Goal: Information Seeking & Learning: Understand process/instructions

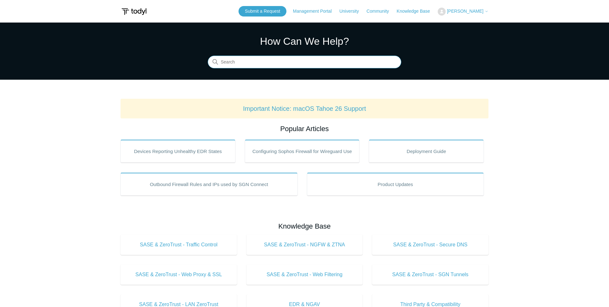
click at [240, 58] on input "Search" at bounding box center [305, 62] width 194 height 13
type input "mac"
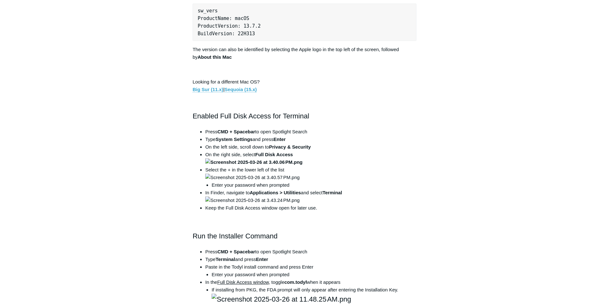
scroll to position [324, 0]
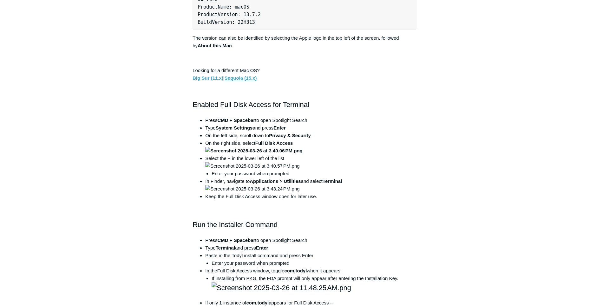
click at [397, 129] on li "Type System Settings and press Enter" at bounding box center [310, 128] width 211 height 8
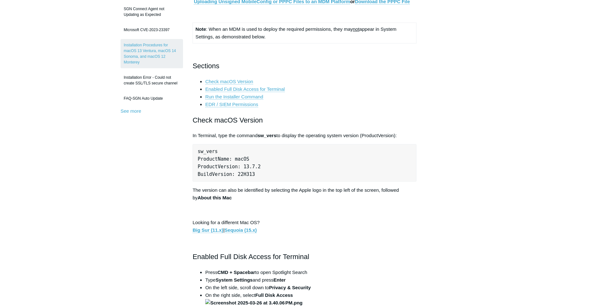
scroll to position [162, 0]
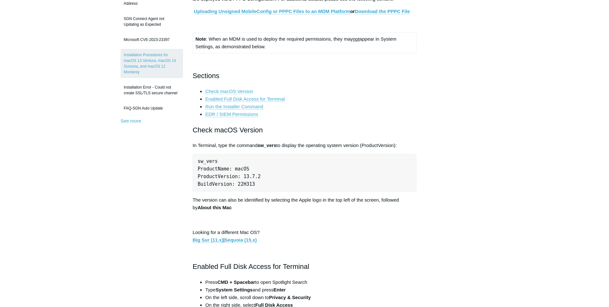
click at [240, 90] on link "Check macOS Version" at bounding box center [229, 92] width 48 height 6
click at [266, 99] on link "Enabled Full Disk Access for Terminal" at bounding box center [245, 99] width 80 height 6
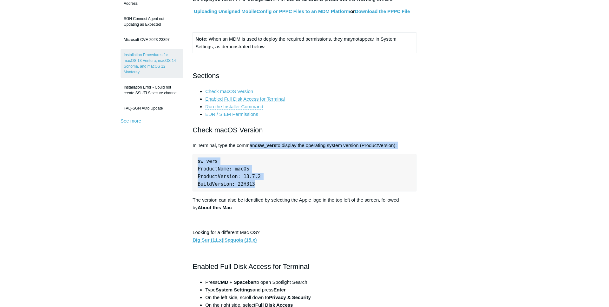
drag, startPoint x: 250, startPoint y: 148, endPoint x: 285, endPoint y: 184, distance: 50.0
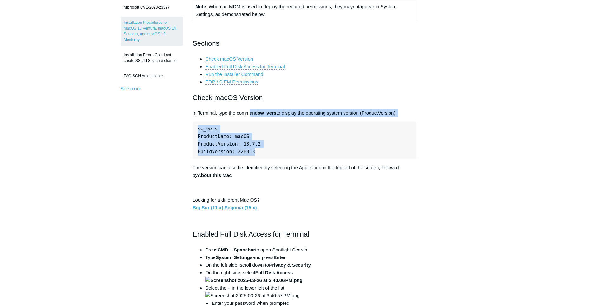
click at [268, 148] on pre "sw_vers ProductName: macOS ProductVersion: 13.7.2 BuildVersion: 22H313" at bounding box center [305, 140] width 224 height 37
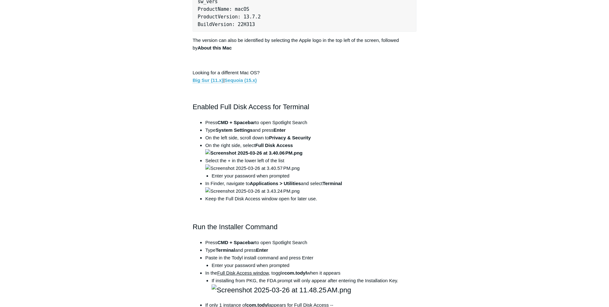
scroll to position [324, 0]
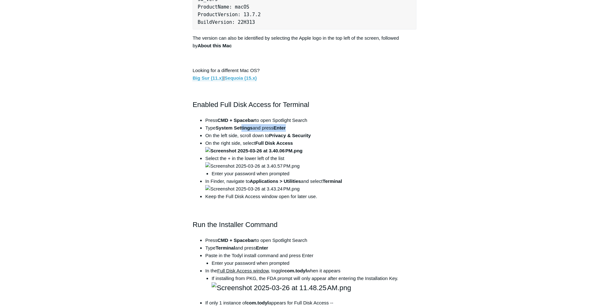
drag, startPoint x: 243, startPoint y: 131, endPoint x: 289, endPoint y: 128, distance: 46.4
click at [289, 128] on li "Type System Settings and press Enter" at bounding box center [310, 128] width 211 height 8
click at [290, 134] on strong "Privacy & Security" at bounding box center [290, 135] width 42 height 5
drag, startPoint x: 258, startPoint y: 141, endPoint x: 288, endPoint y: 140, distance: 29.9
click at [288, 140] on li "On the right side, select Full Disk Access" at bounding box center [310, 146] width 211 height 15
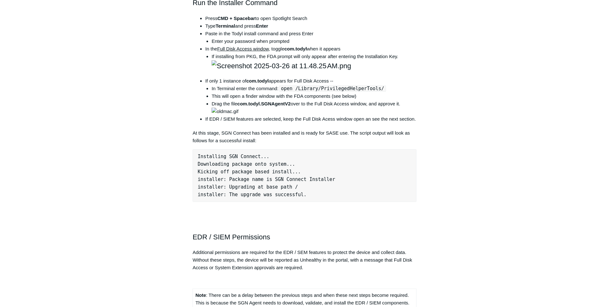
scroll to position [550, 0]
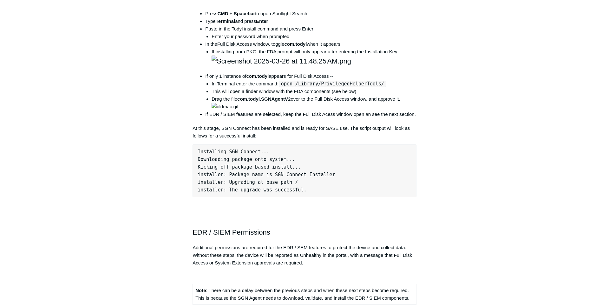
drag, startPoint x: 259, startPoint y: 188, endPoint x: 305, endPoint y: 186, distance: 45.7
drag, startPoint x: 240, startPoint y: 196, endPoint x: 346, endPoint y: 194, distance: 106.3
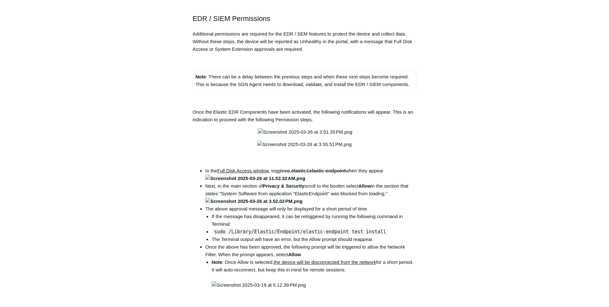
scroll to position [777, 0]
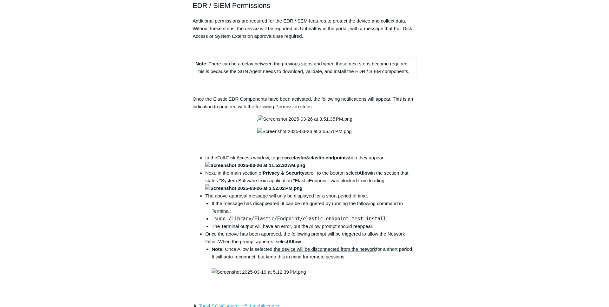
drag, startPoint x: 248, startPoint y: 148, endPoint x: 306, endPoint y: 145, distance: 57.2
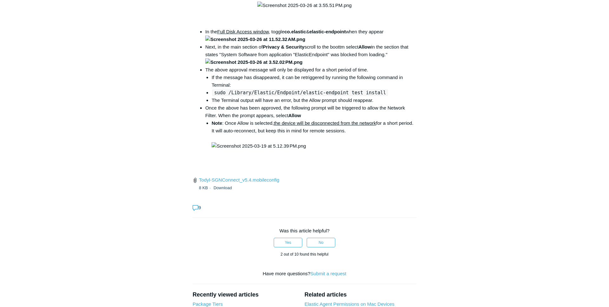
scroll to position [906, 0]
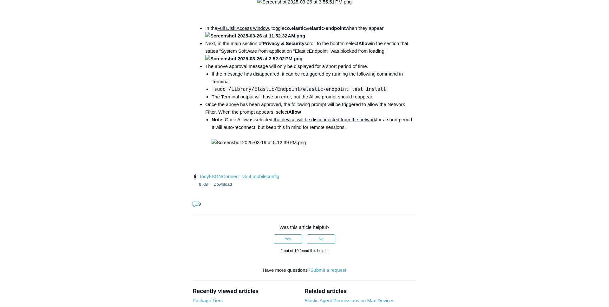
drag, startPoint x: 232, startPoint y: 152, endPoint x: 266, endPoint y: 154, distance: 34.3
drag, startPoint x: 215, startPoint y: 152, endPoint x: 278, endPoint y: 151, distance: 63.5
drag, startPoint x: 282, startPoint y: 151, endPoint x: 402, endPoint y: 148, distance: 119.6
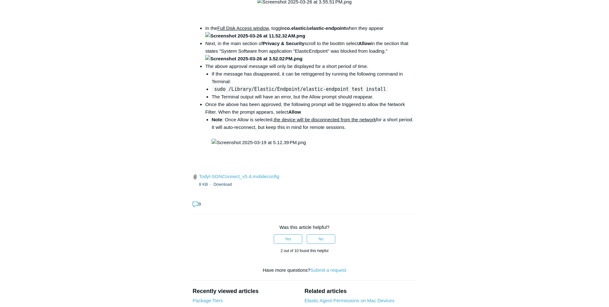
copy code "open /Library/PrivilegedHelperTools/"
drag, startPoint x: 283, startPoint y: 152, endPoint x: 398, endPoint y: 148, distance: 115.9
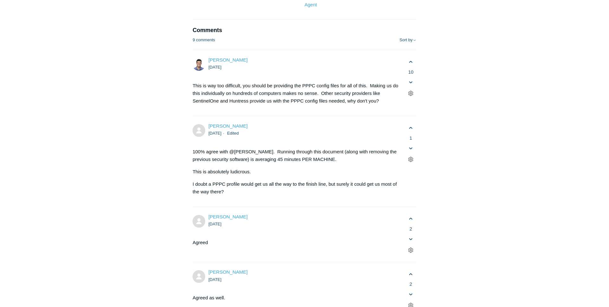
scroll to position [1262, 0]
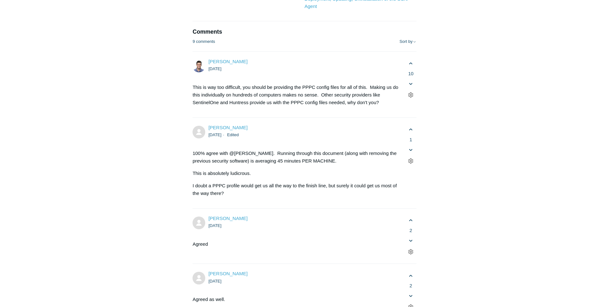
drag, startPoint x: 314, startPoint y: 137, endPoint x: 388, endPoint y: 143, distance: 74.8
drag, startPoint x: 328, startPoint y: 102, endPoint x: 407, endPoint y: 102, distance: 78.4
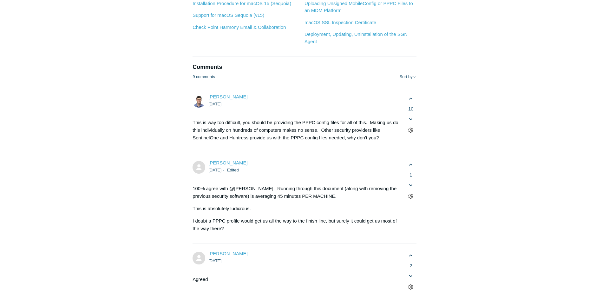
scroll to position [1197, 0]
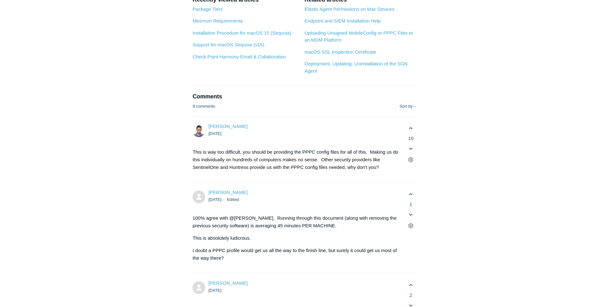
drag, startPoint x: 244, startPoint y: 125, endPoint x: 334, endPoint y: 123, distance: 90.1
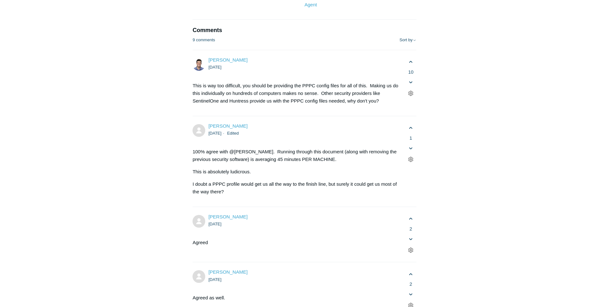
scroll to position [1262, 0]
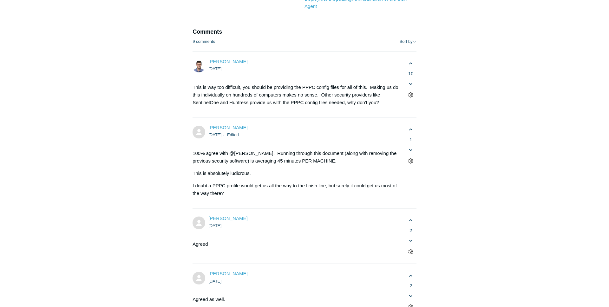
drag, startPoint x: 194, startPoint y: 143, endPoint x: 323, endPoint y: 141, distance: 129.1
drag, startPoint x: 319, startPoint y: 142, endPoint x: 194, endPoint y: 137, distance: 126.1
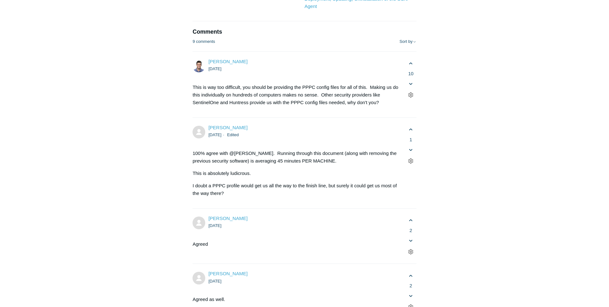
drag, startPoint x: 194, startPoint y: 137, endPoint x: 337, endPoint y: 141, distance: 143.8
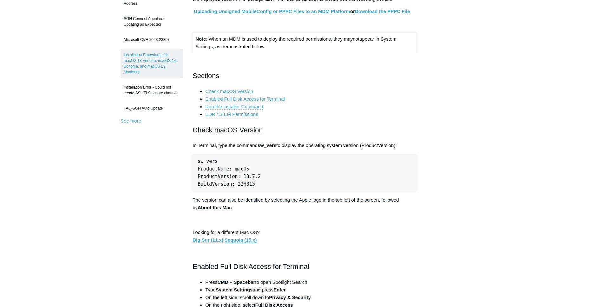
scroll to position [0, 0]
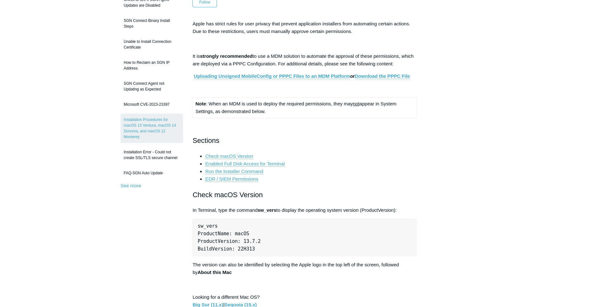
scroll to position [32, 0]
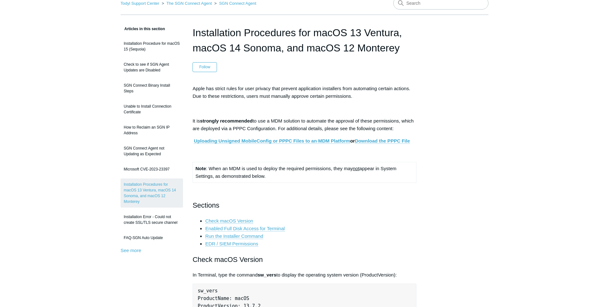
drag, startPoint x: 357, startPoint y: 45, endPoint x: 401, endPoint y: 45, distance: 43.5
click at [401, 45] on h1 "Installation Procedures for macOS 13 Ventura, macOS 14 Sonoma, and macOS 12 Mon…" at bounding box center [305, 40] width 224 height 30
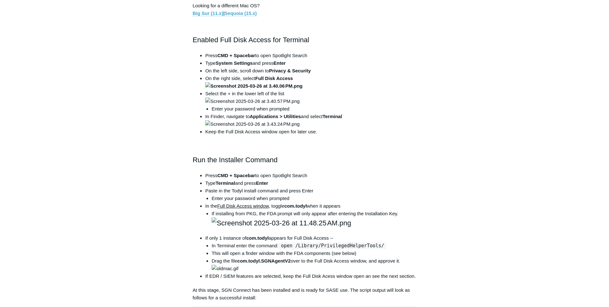
scroll to position [550, 0]
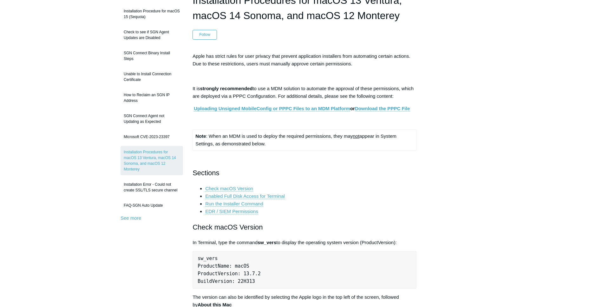
scroll to position [0, 0]
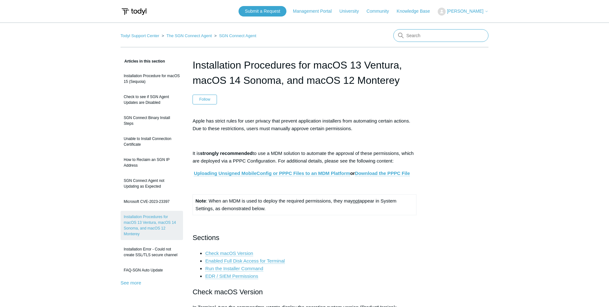
click at [438, 36] on input "Search" at bounding box center [440, 35] width 95 height 13
type input "ssas"
click at [143, 37] on link "Todyl Support Center" at bounding box center [140, 35] width 39 height 5
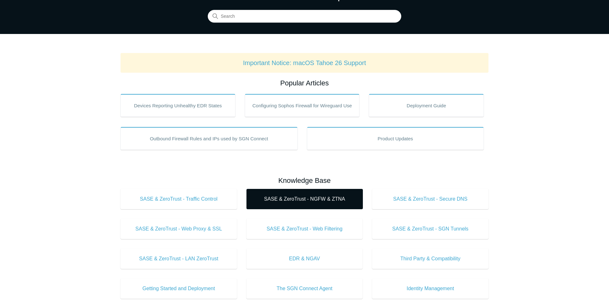
scroll to position [65, 0]
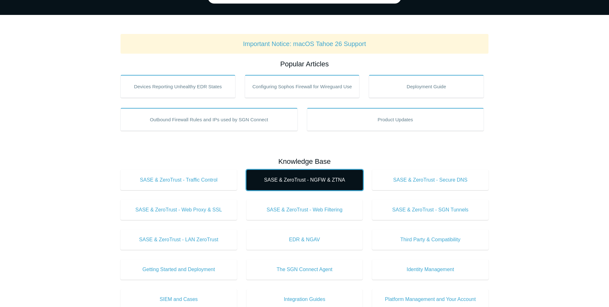
click at [297, 180] on span "SASE & ZeroTrust - NGFW & ZTNA" at bounding box center [304, 180] width 97 height 8
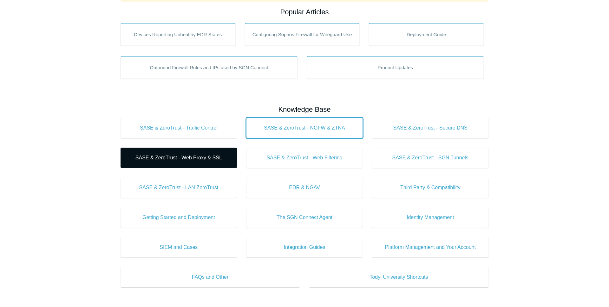
scroll to position [129, 0]
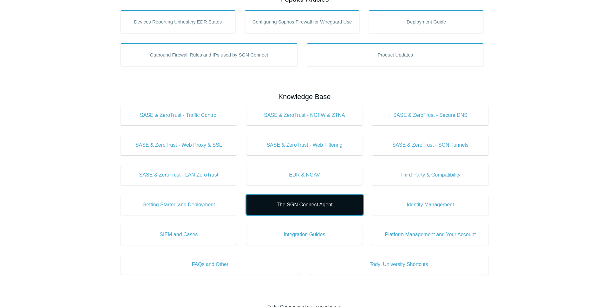
click at [313, 204] on span "The SGN Connect Agent" at bounding box center [304, 205] width 97 height 8
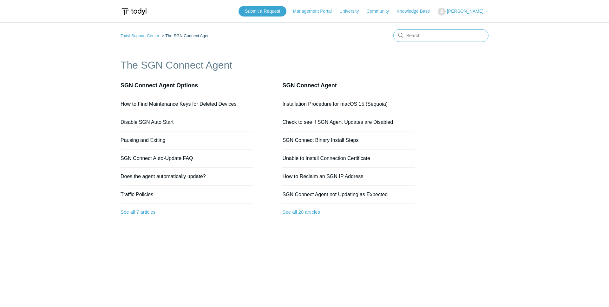
click at [415, 39] on input "Search" at bounding box center [440, 35] width 95 height 13
type input "monterey"
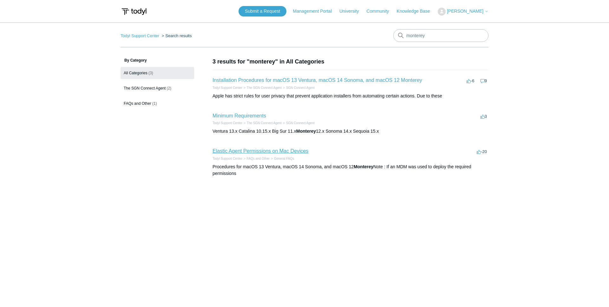
click at [267, 150] on link "Elastic Agent Permissions on Mac Devices" at bounding box center [261, 150] width 96 height 5
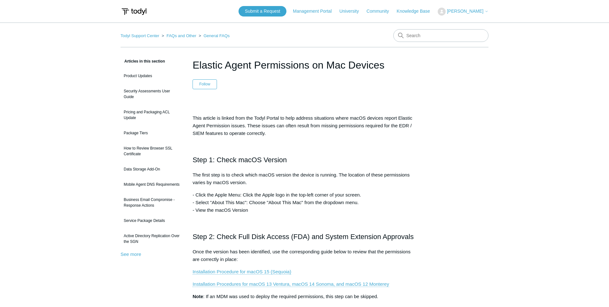
drag, startPoint x: 194, startPoint y: 65, endPoint x: 414, endPoint y: 60, distance: 220.2
click at [414, 60] on h1 "Elastic Agent Permissions on Mac Devices" at bounding box center [305, 64] width 224 height 15
click at [415, 34] on input "Search" at bounding box center [440, 35] width 95 height 13
type input "adding"
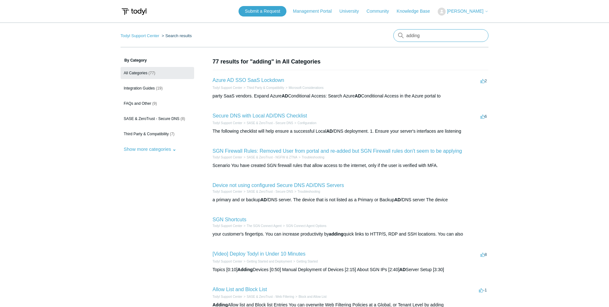
click at [426, 35] on input "adding" at bounding box center [440, 35] width 95 height 13
type input "team admin"
click at [437, 35] on input "team admin" at bounding box center [440, 35] width 95 height 13
click at [422, 36] on input "team admin" at bounding box center [440, 35] width 95 height 13
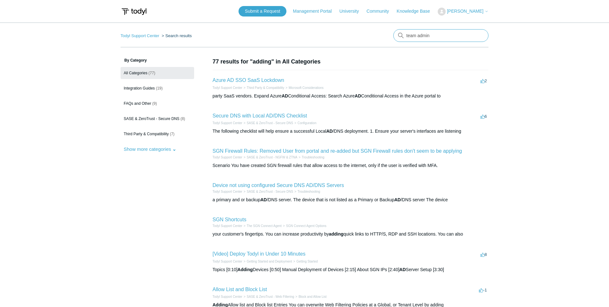
click at [422, 36] on input "team admin" at bounding box center [440, 35] width 95 height 13
click at [152, 36] on link "Todyl Support Center" at bounding box center [140, 35] width 39 height 5
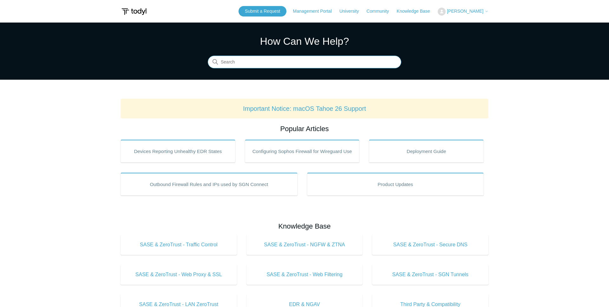
click at [329, 60] on input "Search" at bounding box center [305, 62] width 194 height 13
paste input "team admin"
type input "team administration"
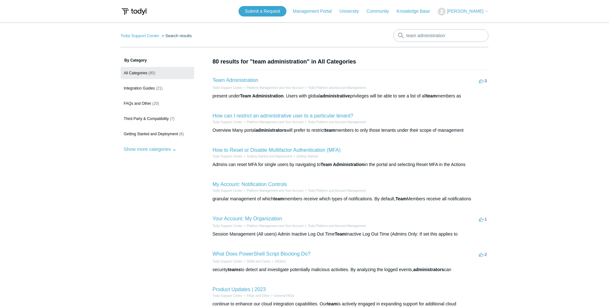
click at [236, 83] on h2 "Team Administration" at bounding box center [236, 80] width 46 height 8
click at [242, 77] on h2 "Team Administration" at bounding box center [236, 80] width 46 height 8
click at [241, 78] on link "Team Administration" at bounding box center [236, 79] width 46 height 5
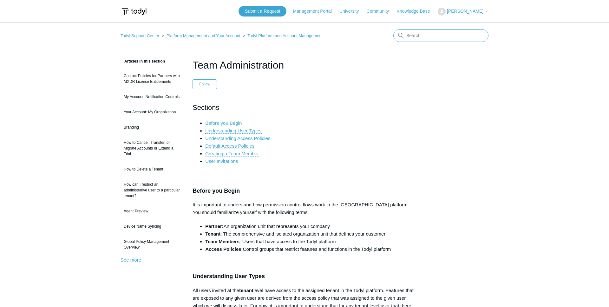
click at [429, 32] on input "Search" at bounding box center [440, 35] width 95 height 13
type input "uninstall"
click at [413, 38] on input "uninstall" at bounding box center [440, 35] width 95 height 13
click at [137, 33] on ol "Todyl Support Center Platform Management and Your Account Todyl Platform and Ac…" at bounding box center [222, 35] width 202 height 7
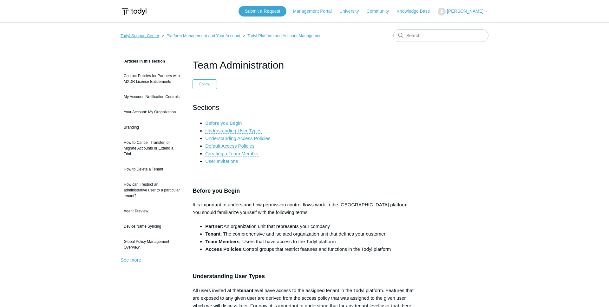
click at [138, 35] on link "Todyl Support Center" at bounding box center [140, 35] width 39 height 5
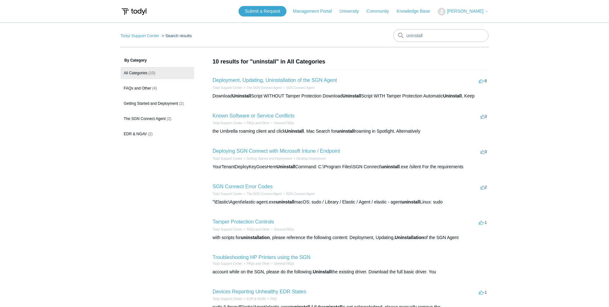
click at [265, 83] on h2 "Deployment, Updating, Uninstallation of the SGN Agent" at bounding box center [275, 80] width 124 height 8
click at [268, 80] on link "Deployment, Updating, Uninstallation of the SGN Agent" at bounding box center [275, 79] width 124 height 5
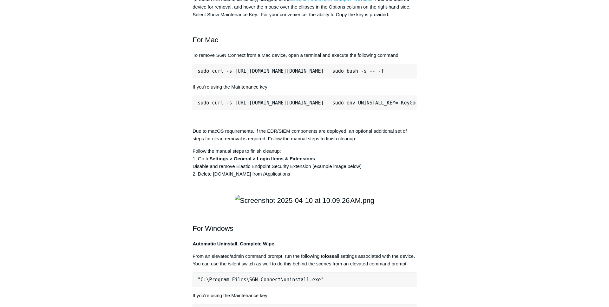
scroll to position [906, 0]
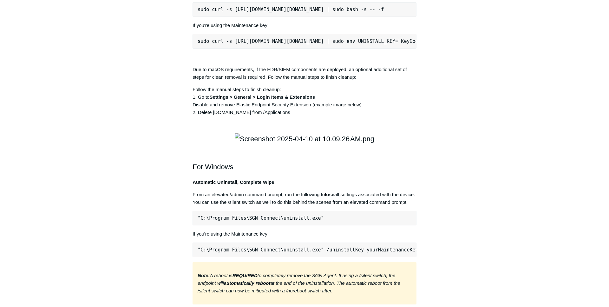
drag, startPoint x: 193, startPoint y: 67, endPoint x: 376, endPoint y: 203, distance: 228.0
click at [376, 203] on article "Deployment, Updating, Uninstallation of the SGN Agent Follow Not yet followed b…" at bounding box center [304, 42] width 243 height 1783
copy div "For Mac To remove SGN Connect from a Mac device, open a terminal and execute th…"
